Goal: Book appointment/travel/reservation

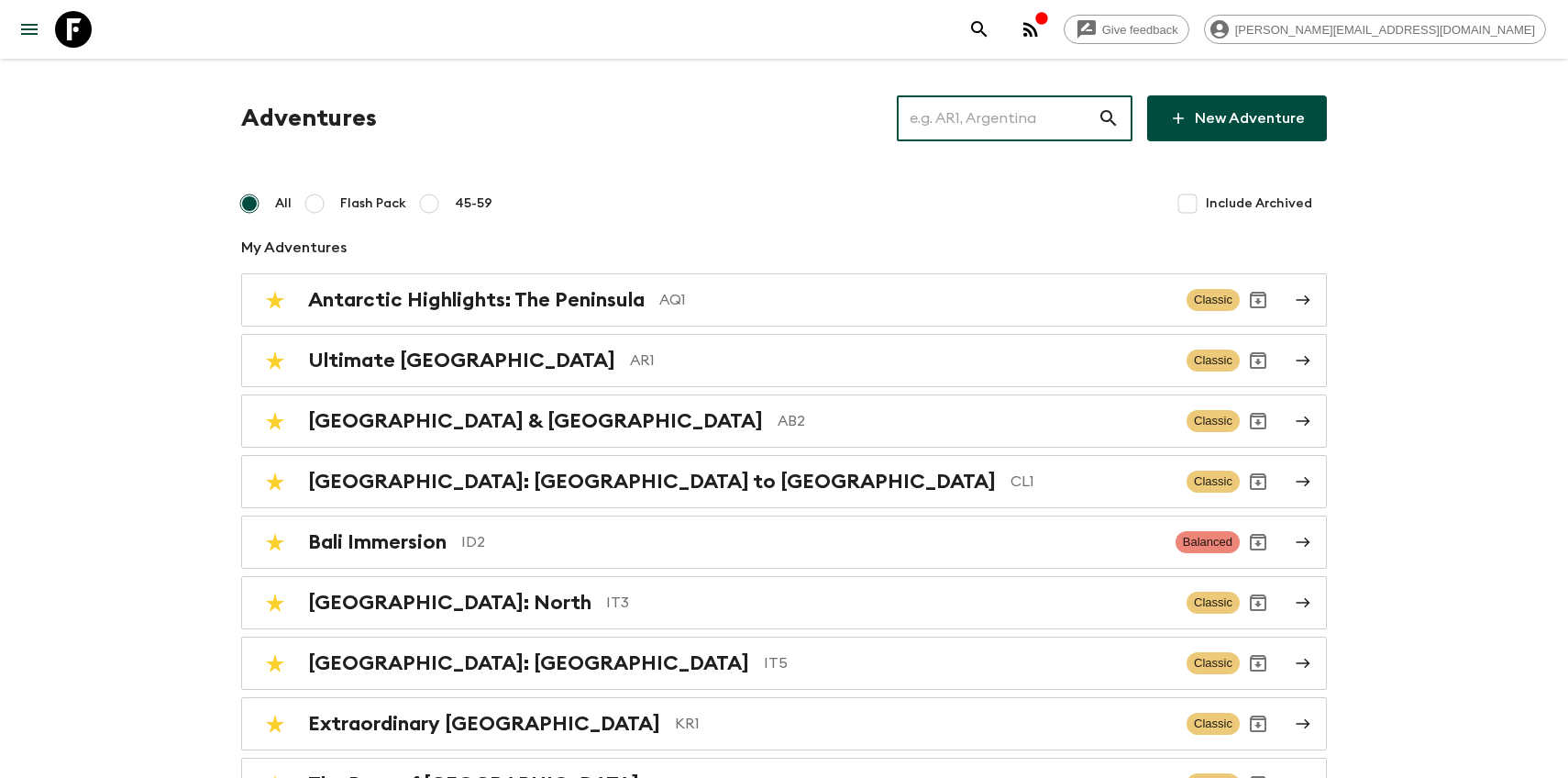
click at [1051, 123] on input "text" at bounding box center [997, 118] width 201 height 52
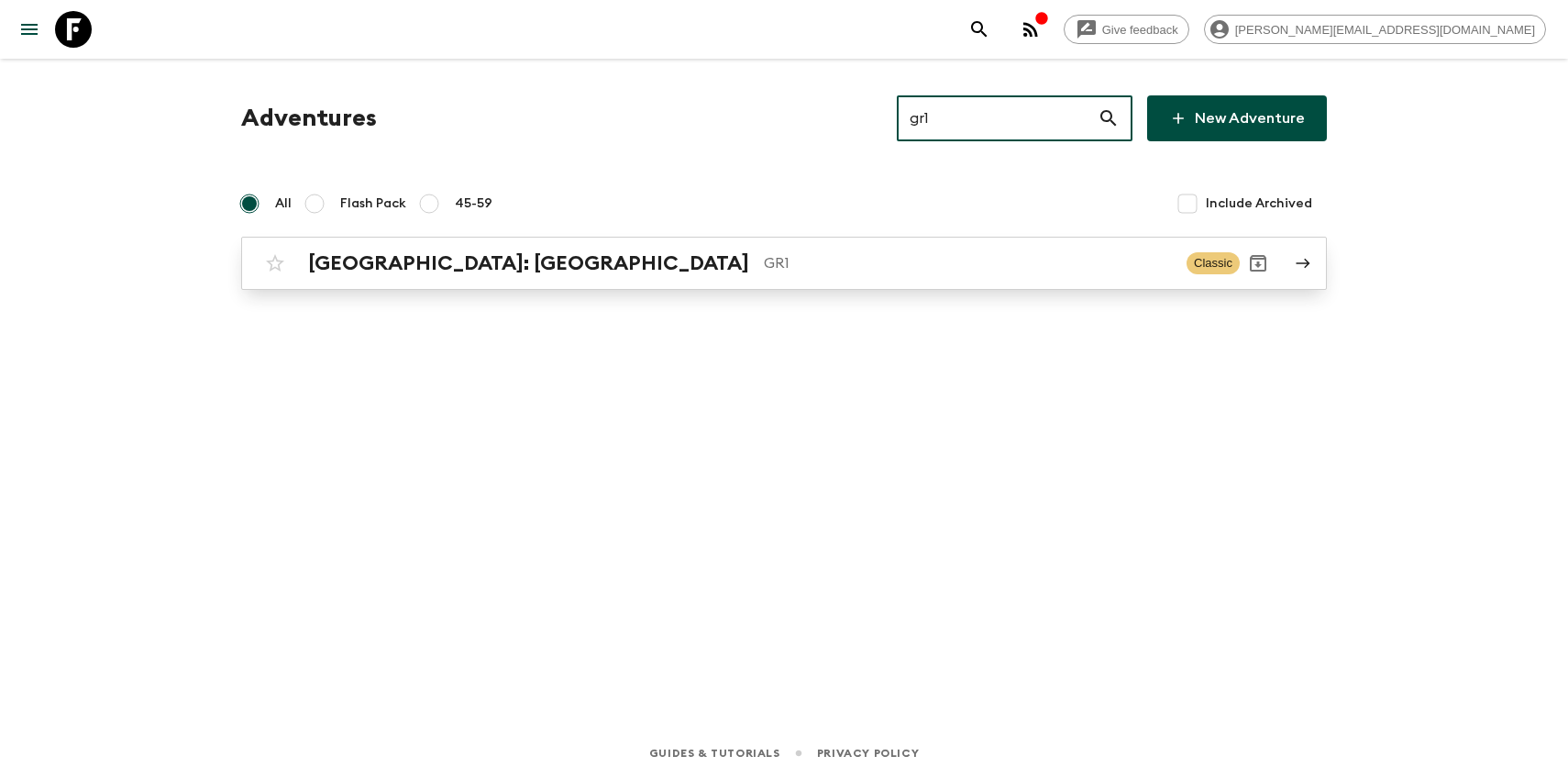
type input "gr1"
click at [521, 248] on div "[GEOGRAPHIC_DATA]: [GEOGRAPHIC_DATA] & the Islands GR1 Classic" at bounding box center [748, 263] width 983 height 37
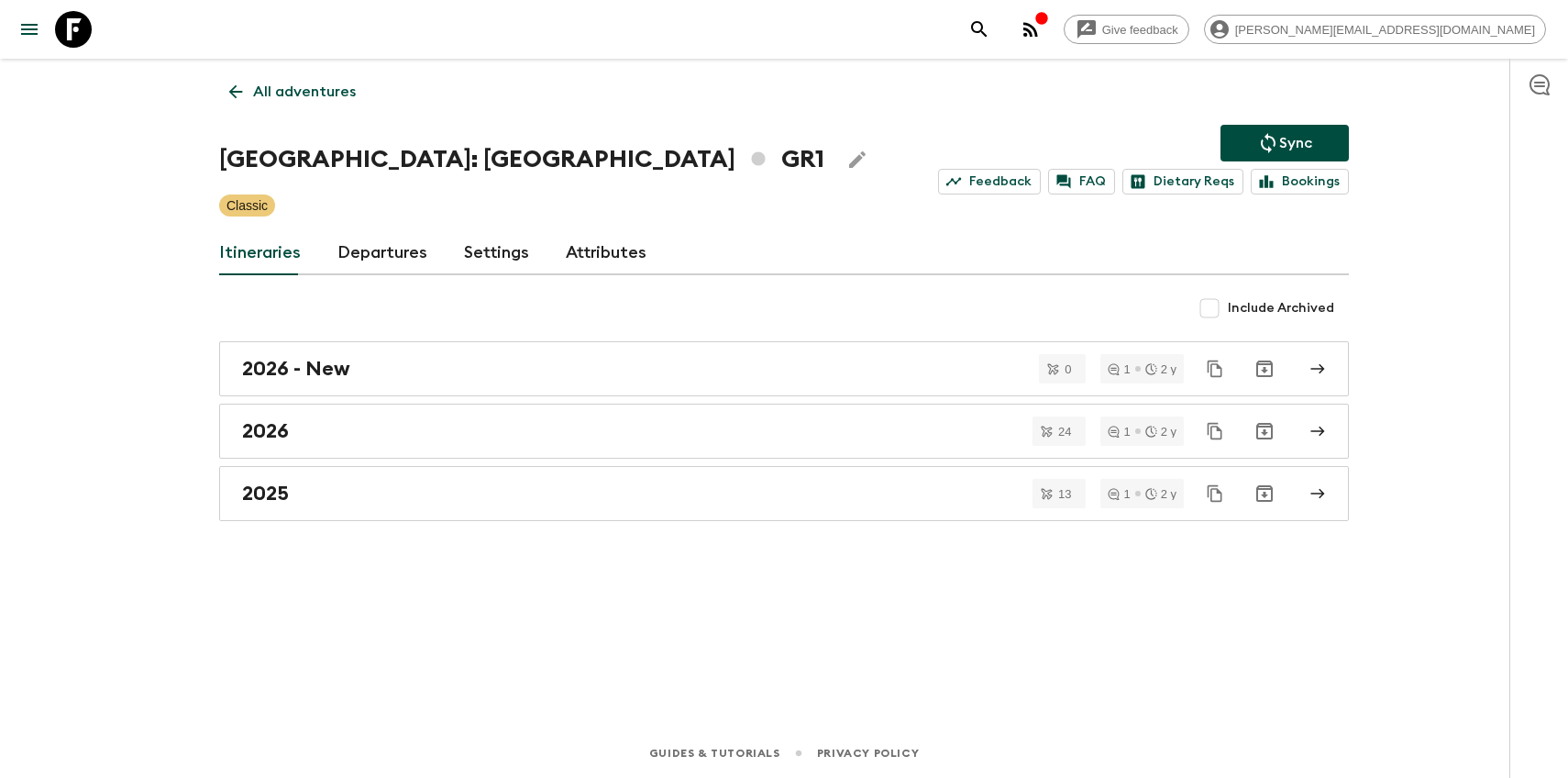
click at [400, 246] on link "Departures" at bounding box center [383, 253] width 90 height 44
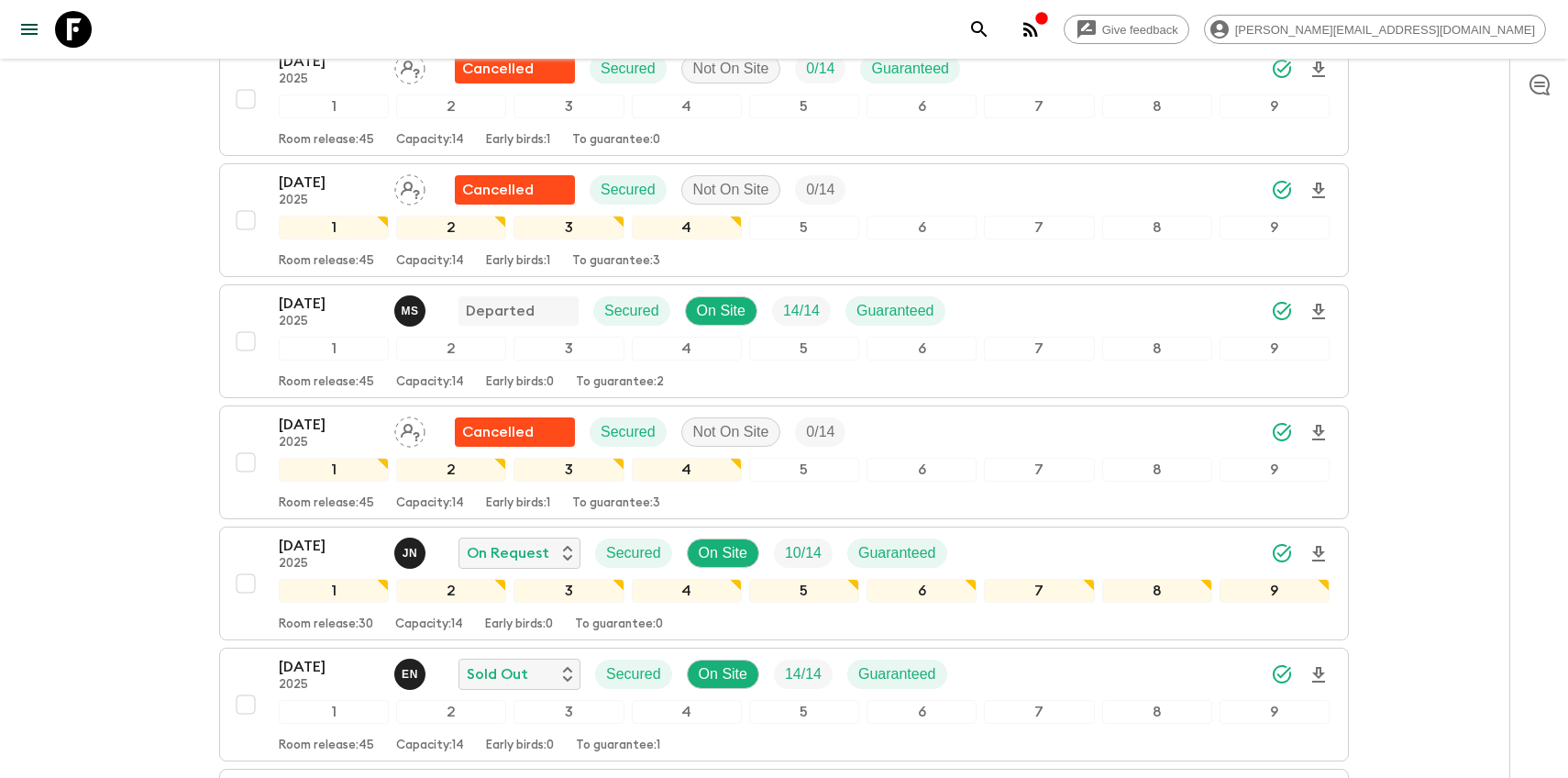
scroll to position [910, 0]
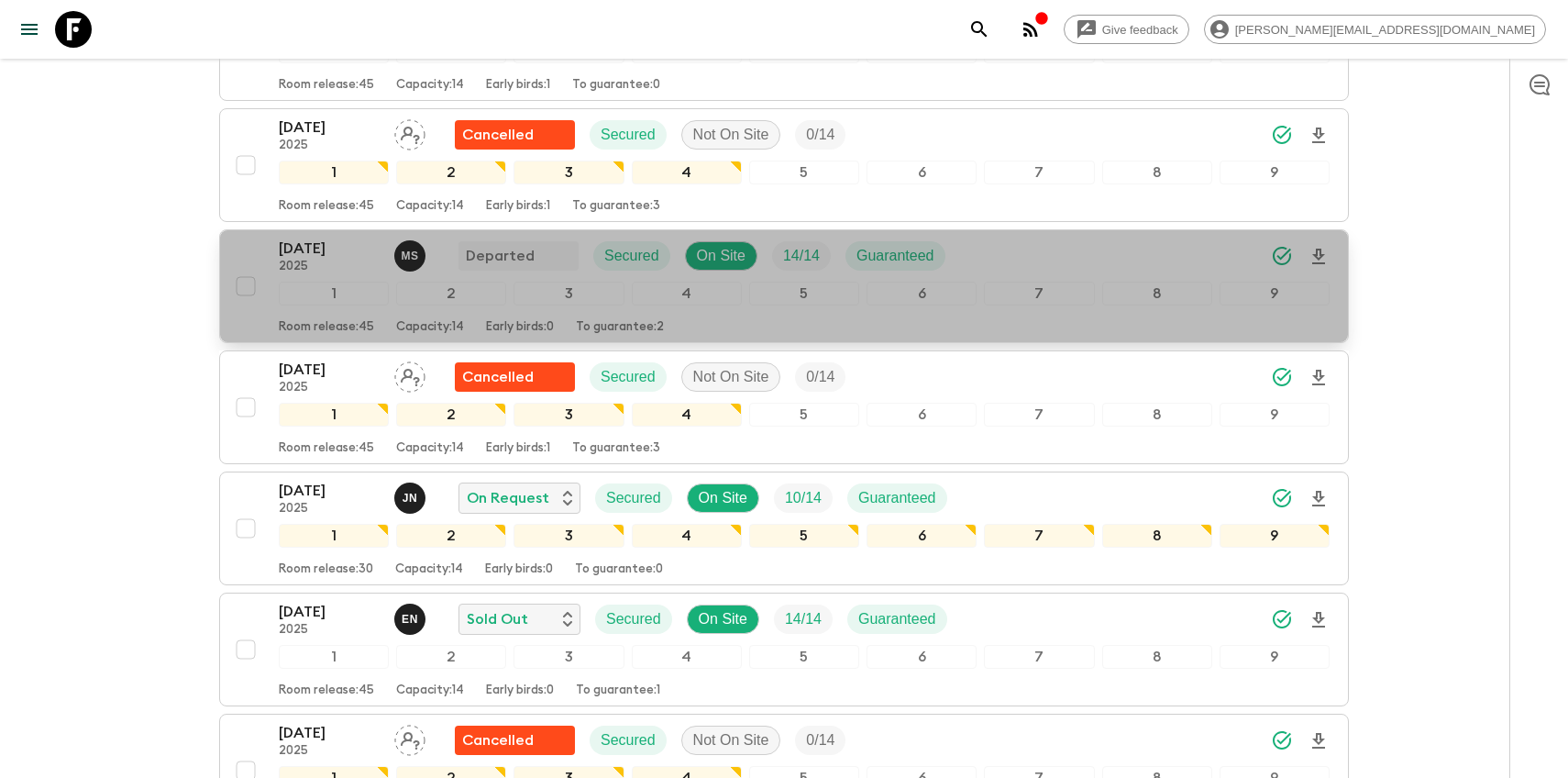
click at [281, 248] on p "[DATE]" at bounding box center [329, 249] width 101 height 22
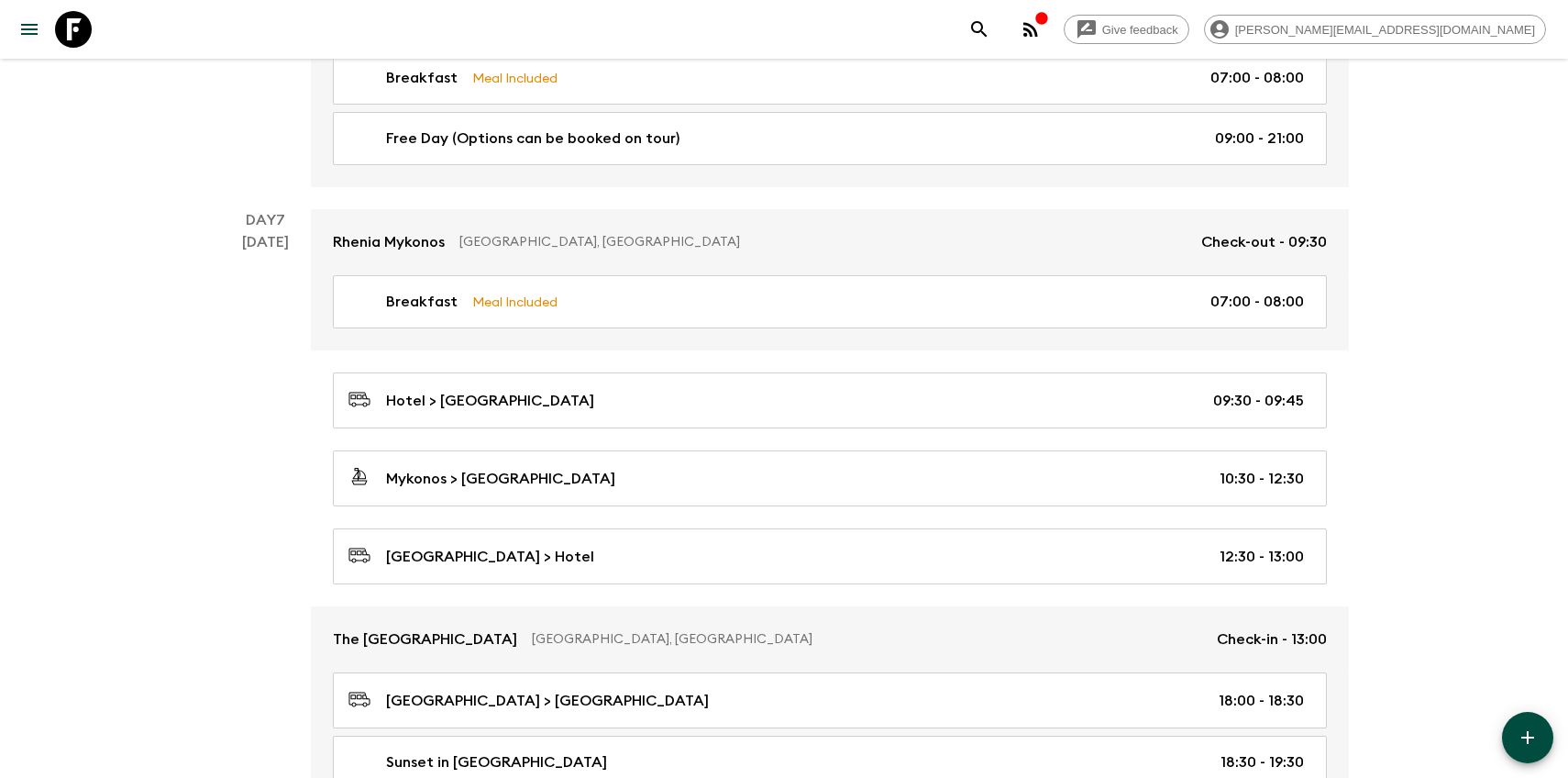
scroll to position [2202, 0]
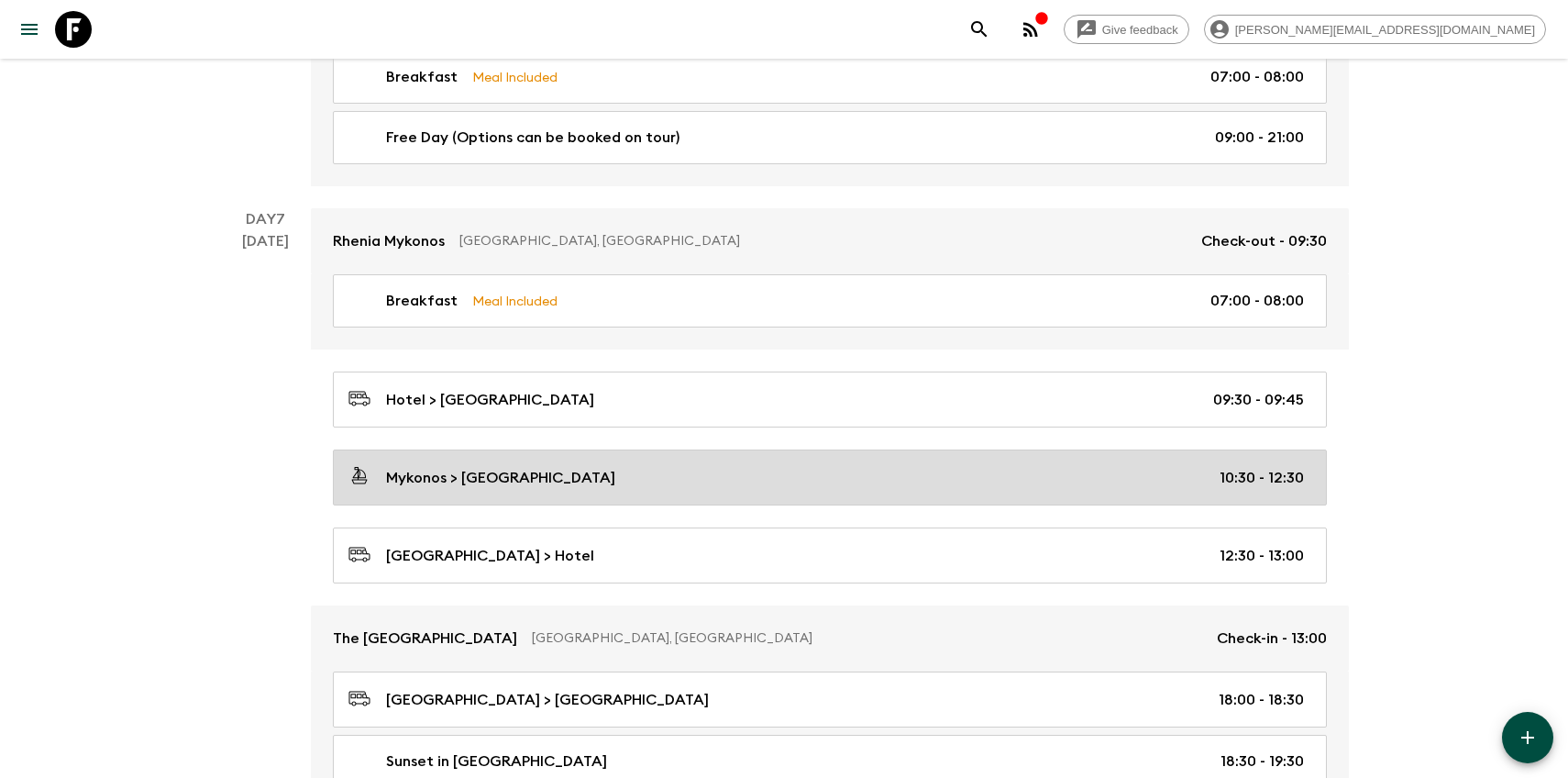
click at [589, 475] on div "Mykonos > [GEOGRAPHIC_DATA] 10:30 - 12:30" at bounding box center [827, 477] width 955 height 25
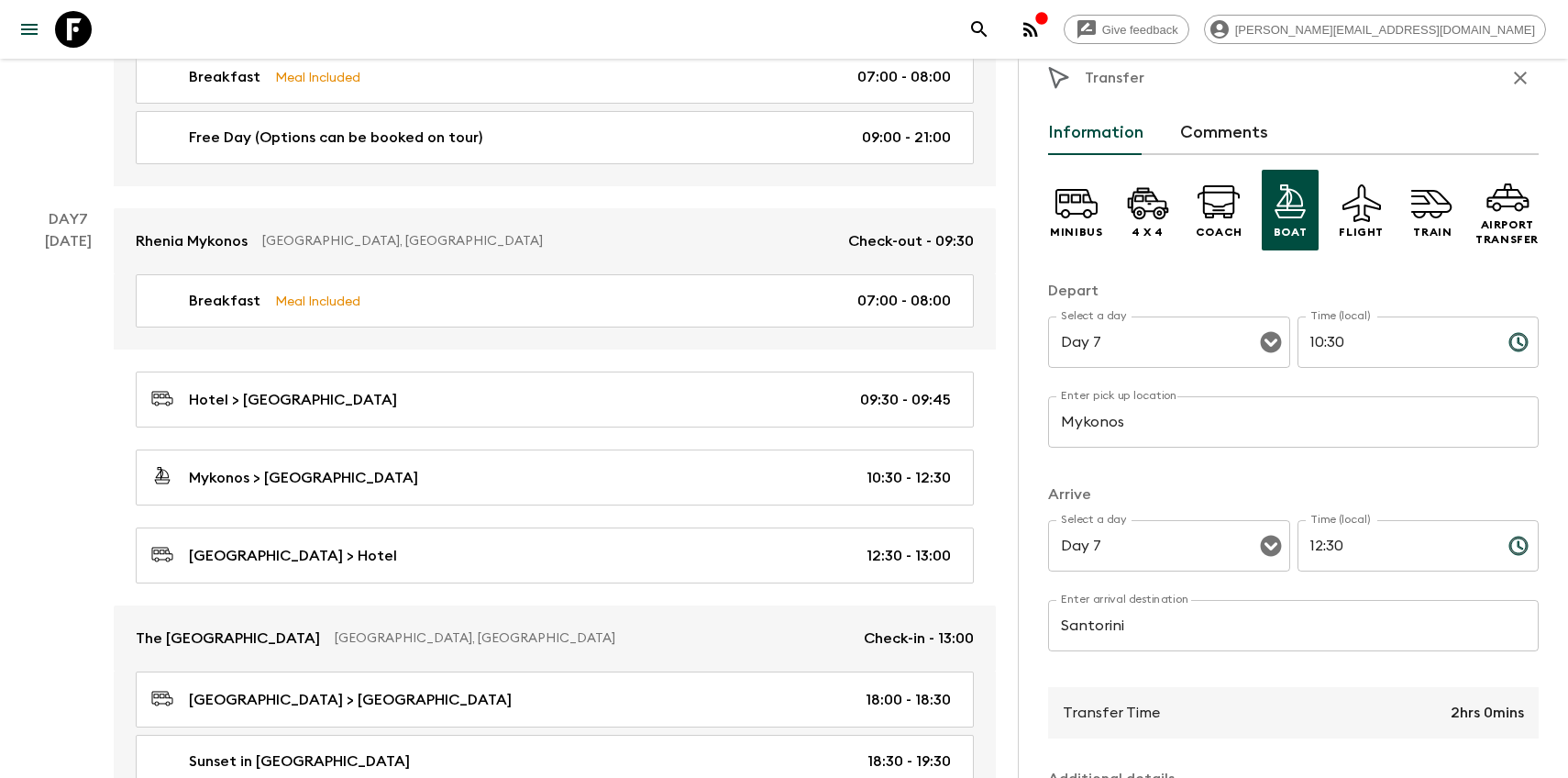
scroll to position [6, 0]
